Goal: Find specific page/section: Find specific page/section

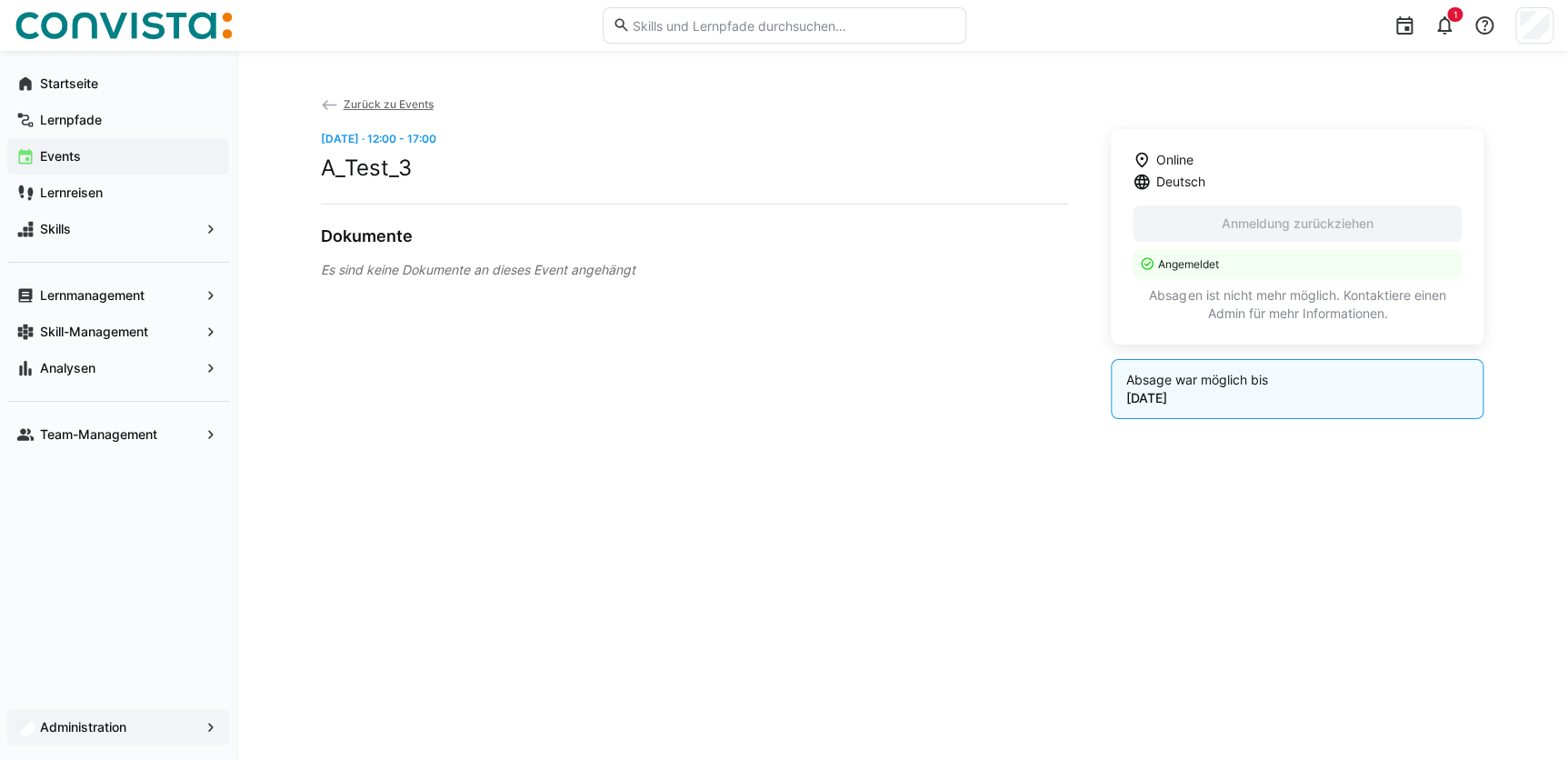
click at [0, 0] on app-navigation-label "Administration" at bounding box center [0, 0] width 0 height 0
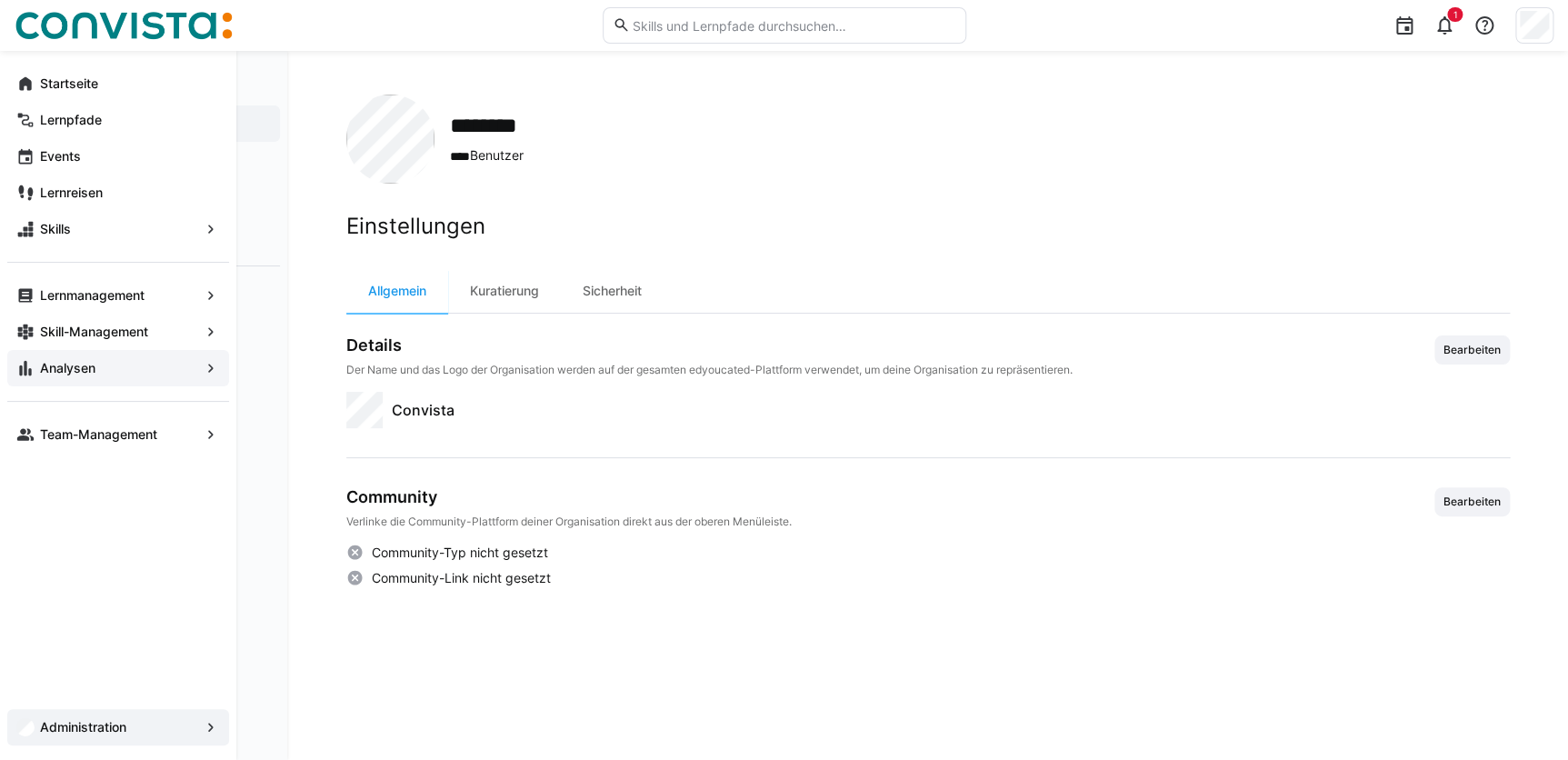
click at [113, 373] on span "Analysen" at bounding box center [118, 369] width 162 height 18
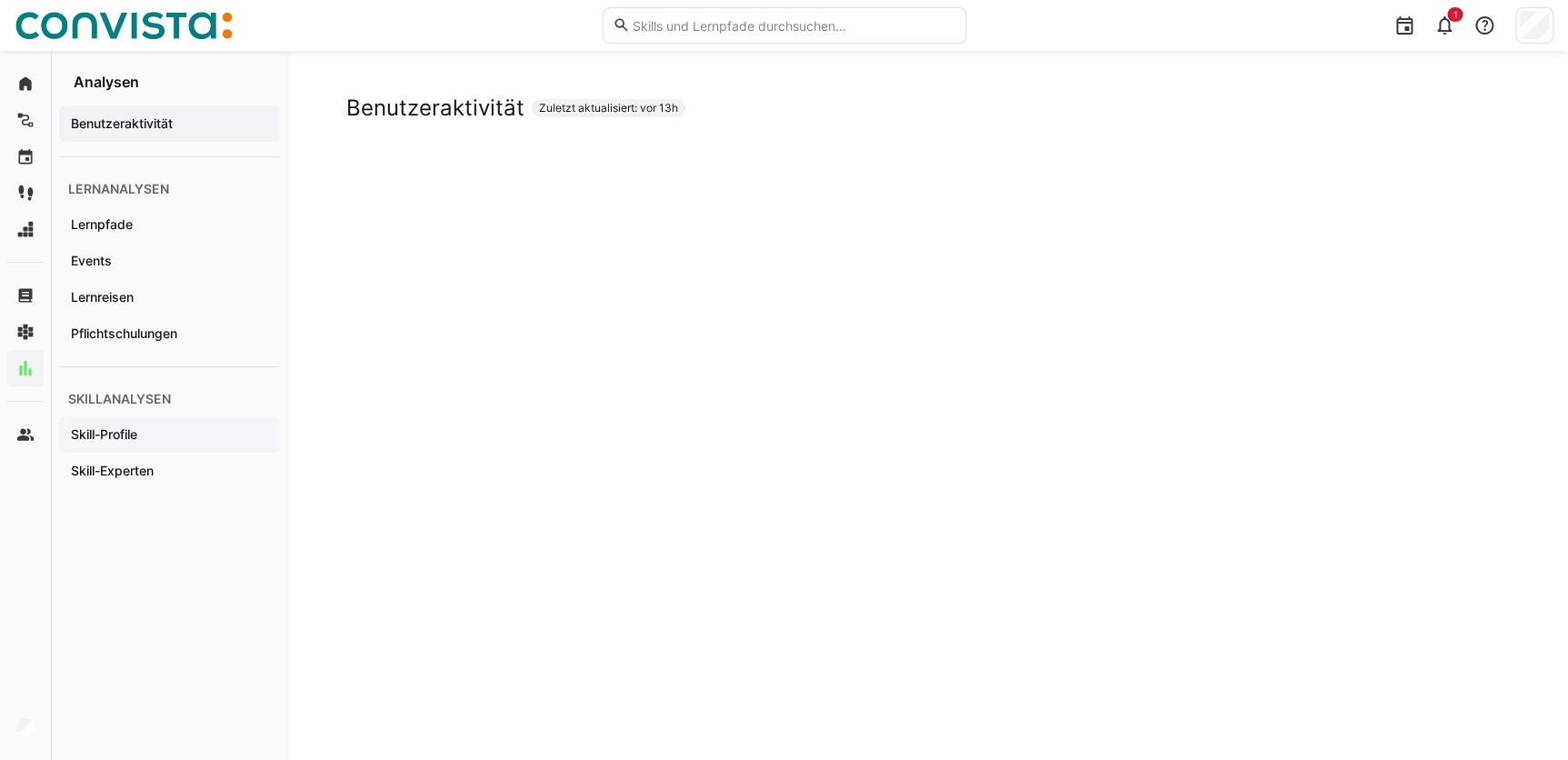
click at [0, 0] on app-navigation-label "Skill-Profile" at bounding box center [0, 0] width 0 height 0
click at [0, 0] on app-navigation-label "Skill-Experten" at bounding box center [0, 0] width 0 height 0
